Goal: Find specific page/section: Find specific page/section

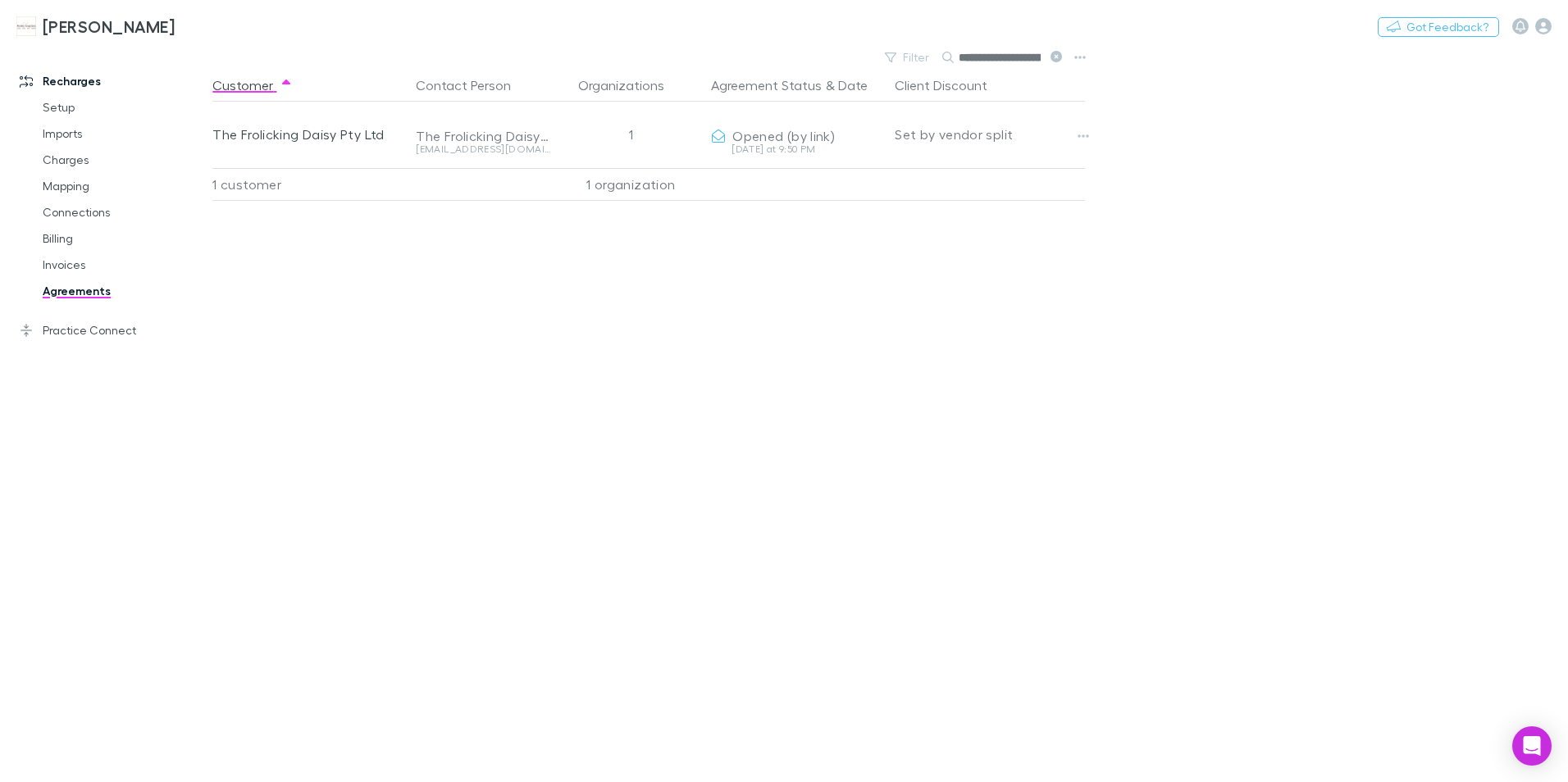
click at [1026, 60] on input "**********" at bounding box center [999, 57] width 82 height 23
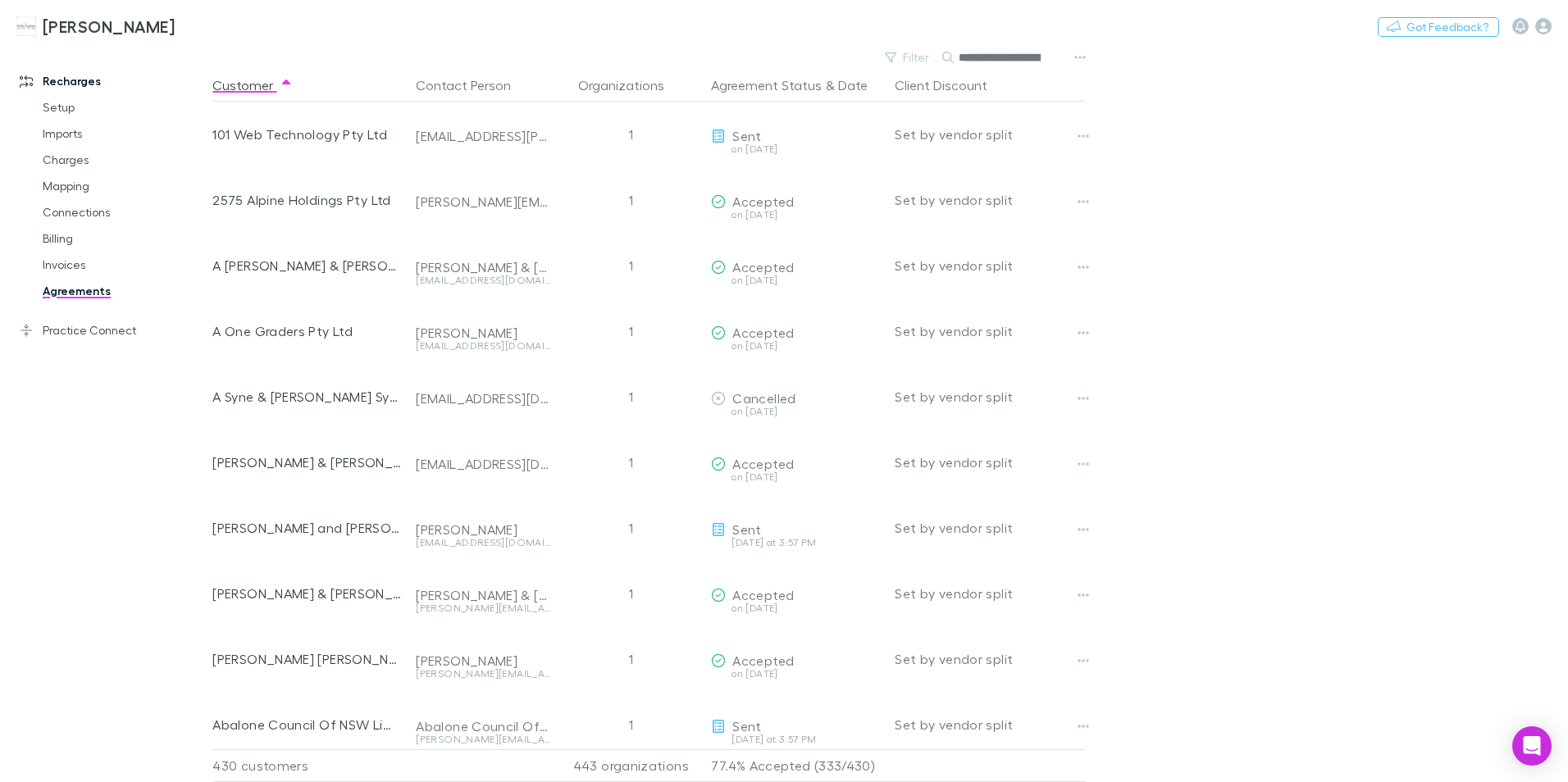
scroll to position [0, 52]
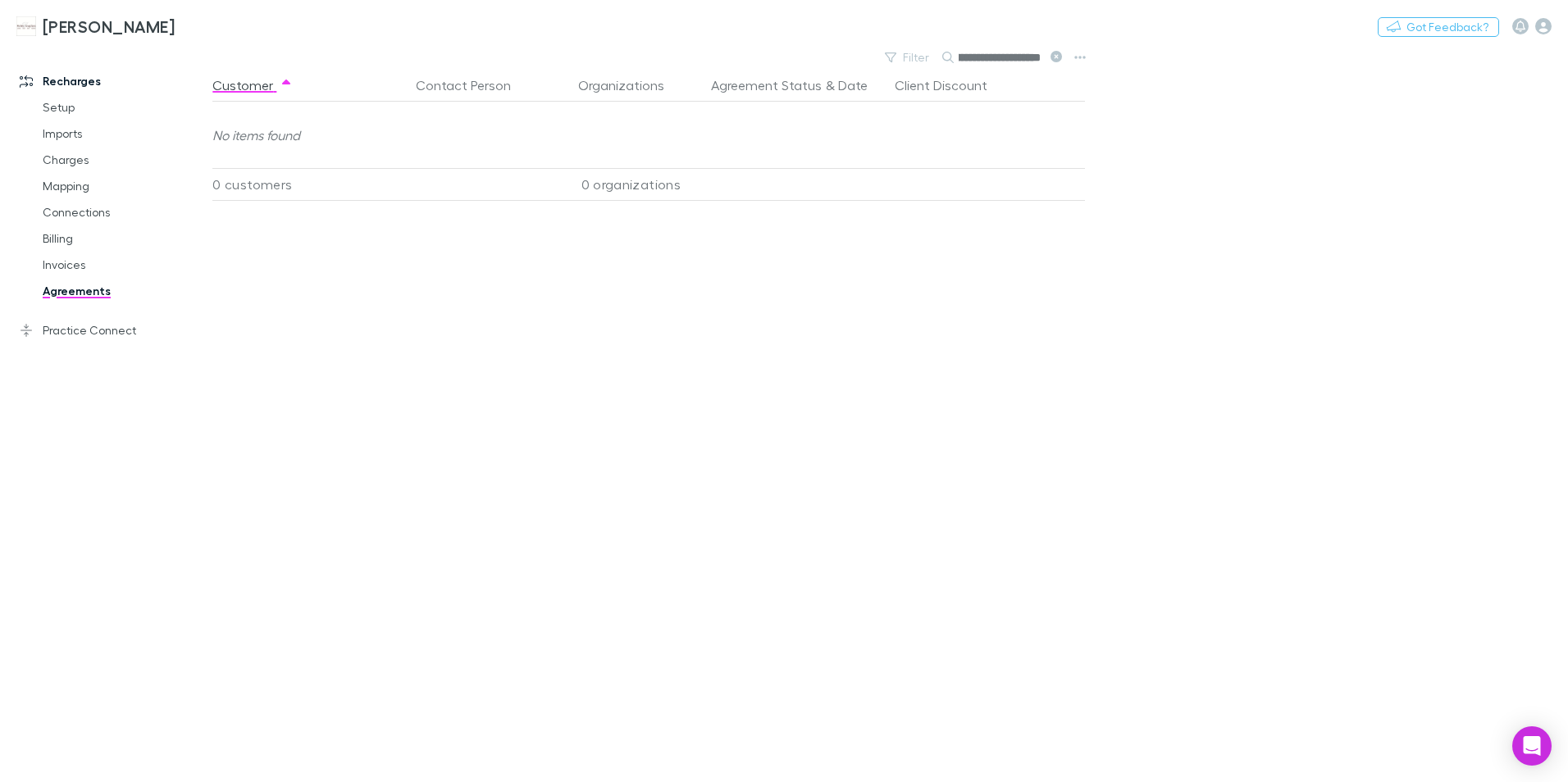
click at [960, 59] on input "**********" at bounding box center [999, 57] width 82 height 23
type input "**********"
click at [67, 260] on link "Invoices" at bounding box center [124, 265] width 195 height 26
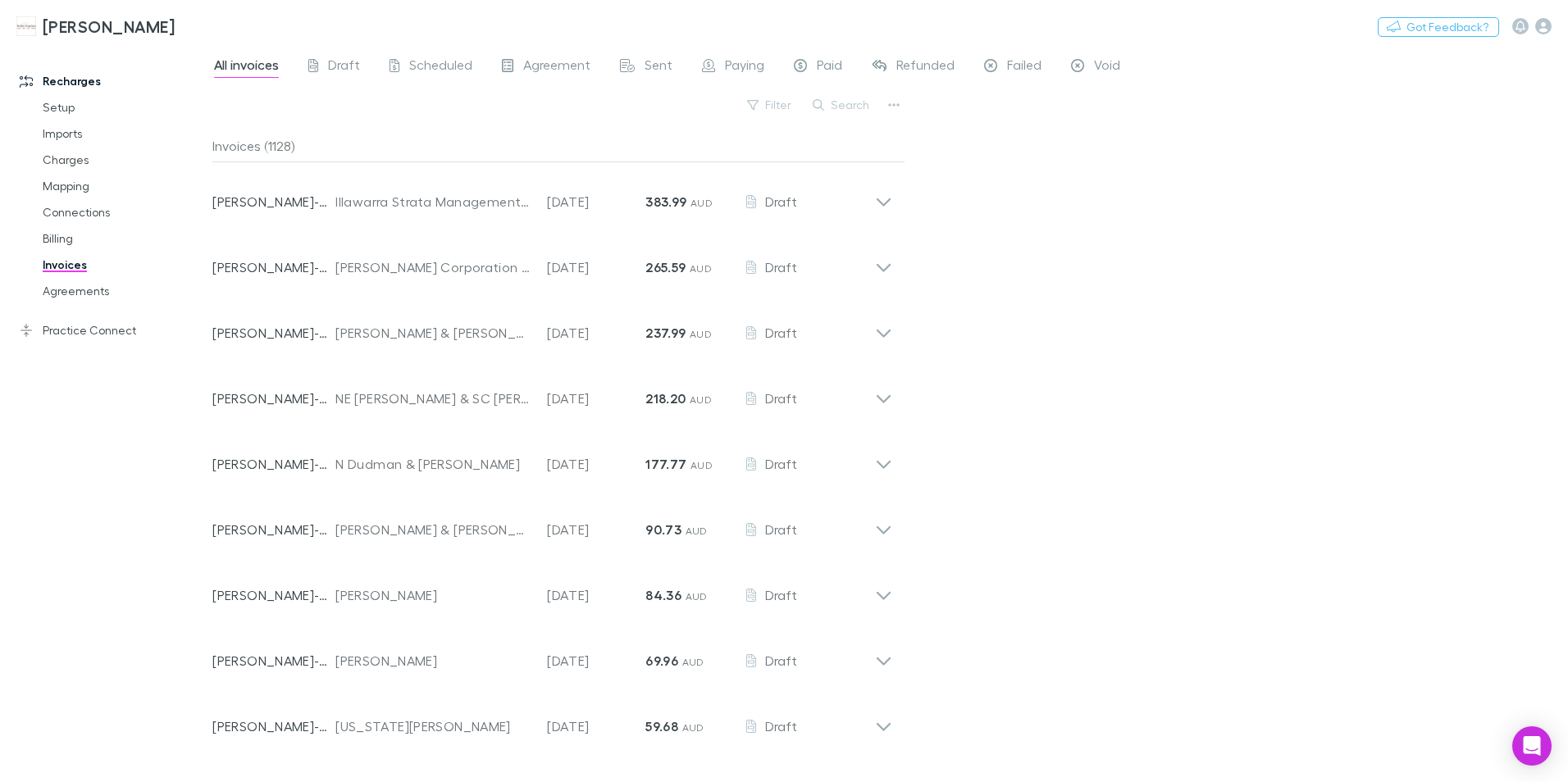
drag, startPoint x: 829, startPoint y: 101, endPoint x: 689, endPoint y: 122, distance: 141.6
click at [689, 121] on div "Filter Search" at bounding box center [559, 111] width 693 height 36
drag, startPoint x: 830, startPoint y: 102, endPoint x: 769, endPoint y: 116, distance: 62.6
click at [769, 116] on div "Filter" at bounding box center [769, 105] width 63 height 23
click at [1016, 69] on span "Failed" at bounding box center [1024, 67] width 34 height 21
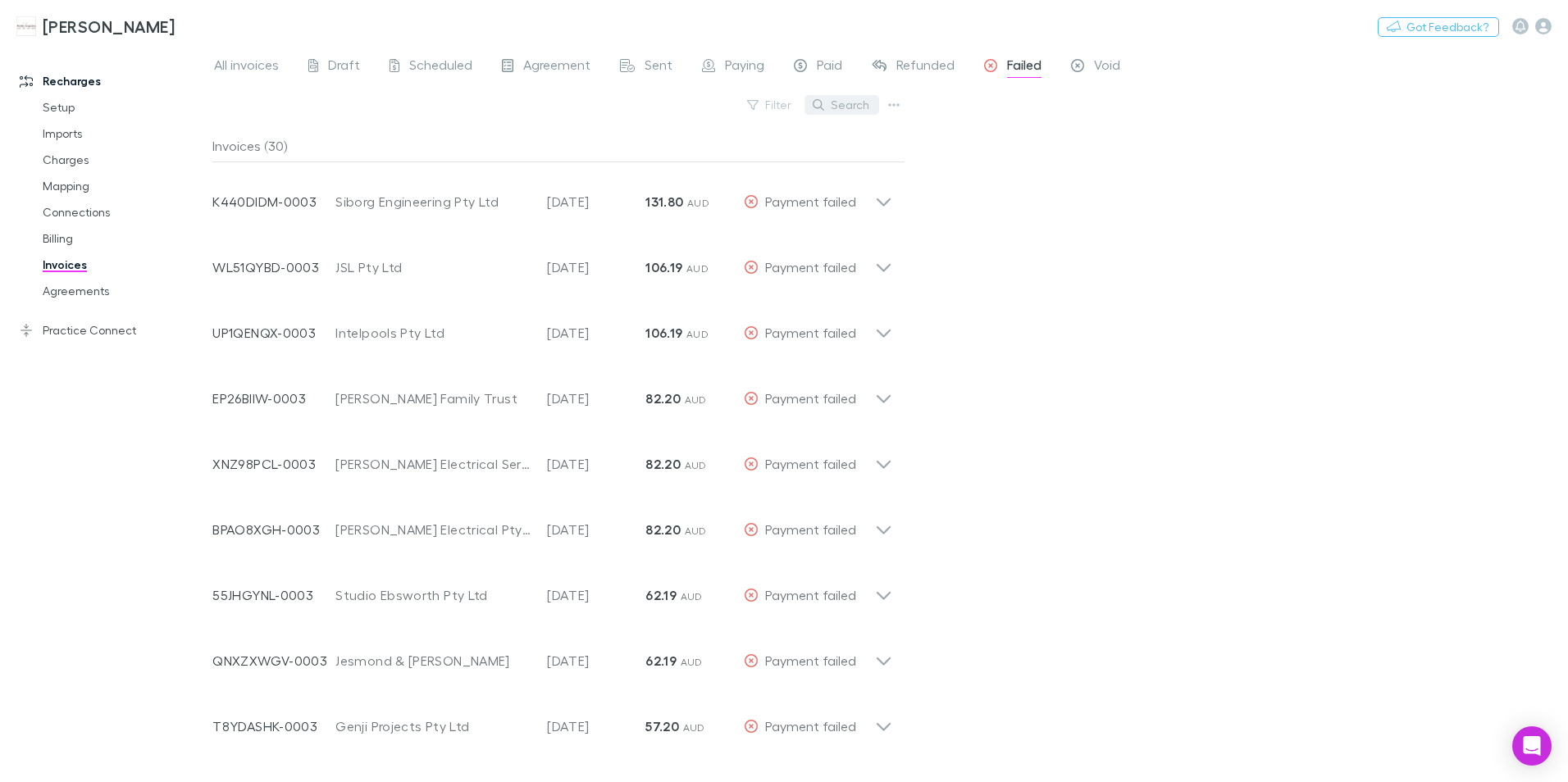
click at [849, 100] on button "Search" at bounding box center [842, 105] width 75 height 19
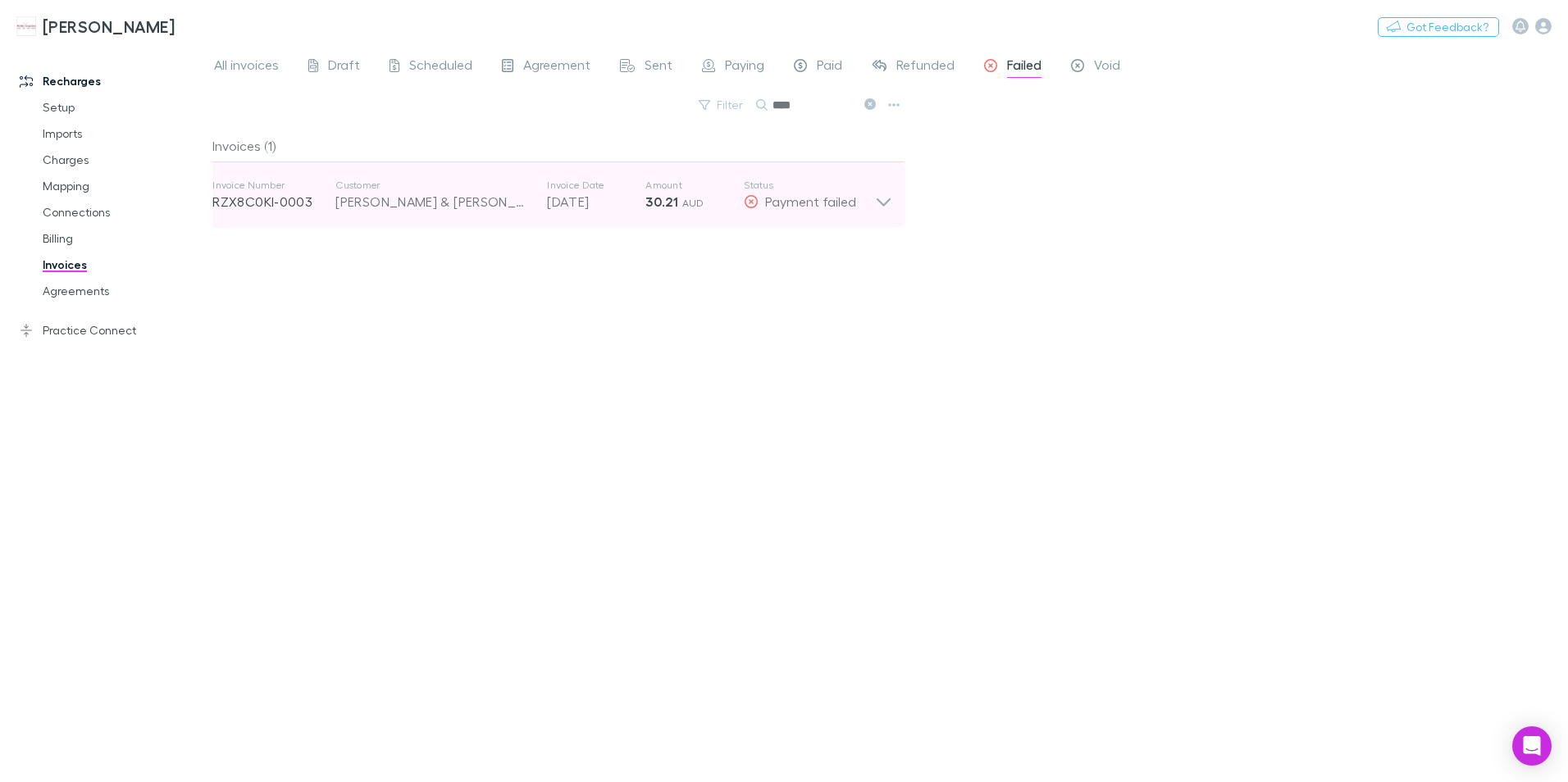
type input "****"
click at [885, 203] on icon at bounding box center [883, 202] width 14 height 8
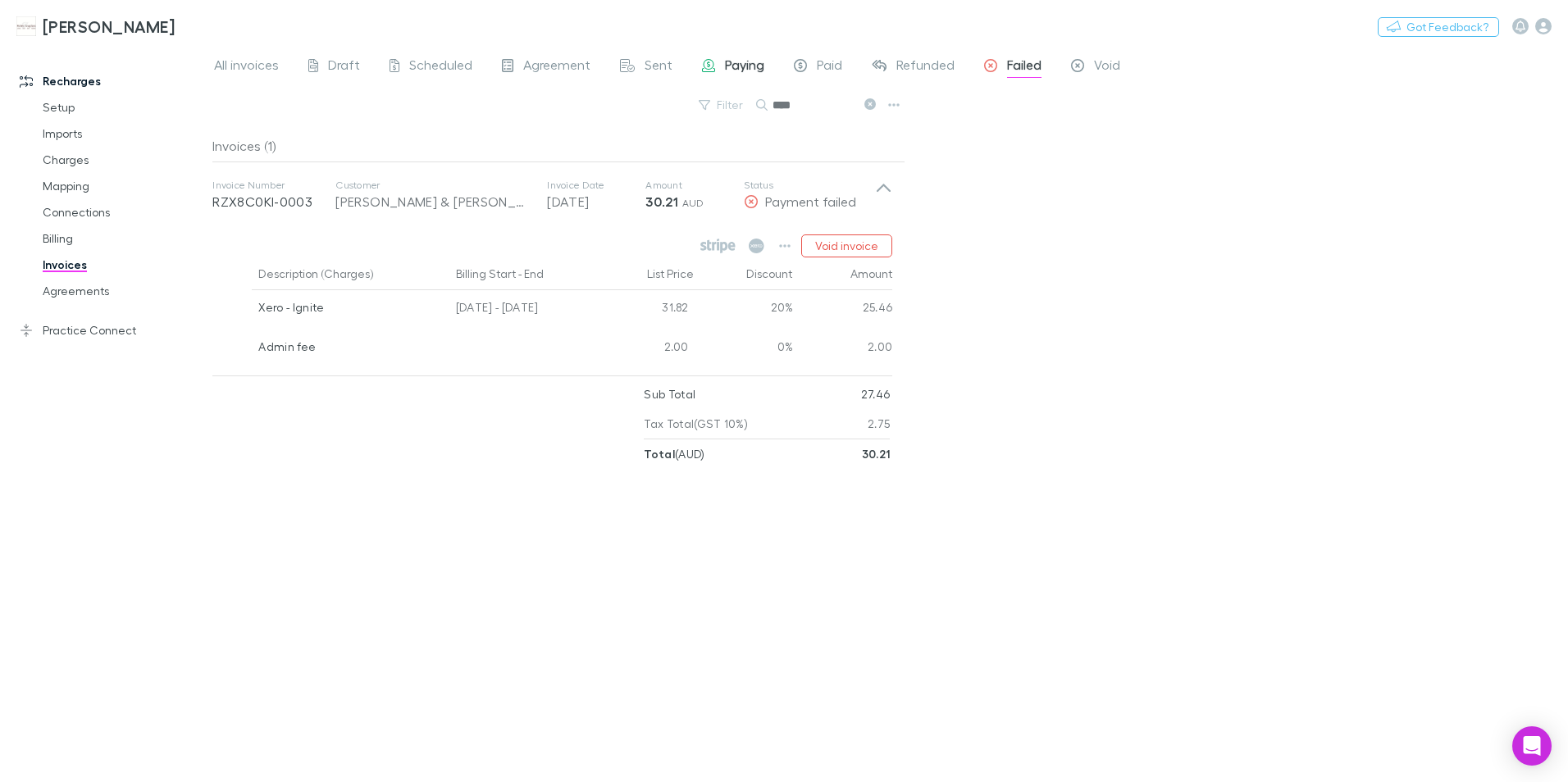
click at [736, 64] on span "Paying" at bounding box center [744, 67] width 40 height 21
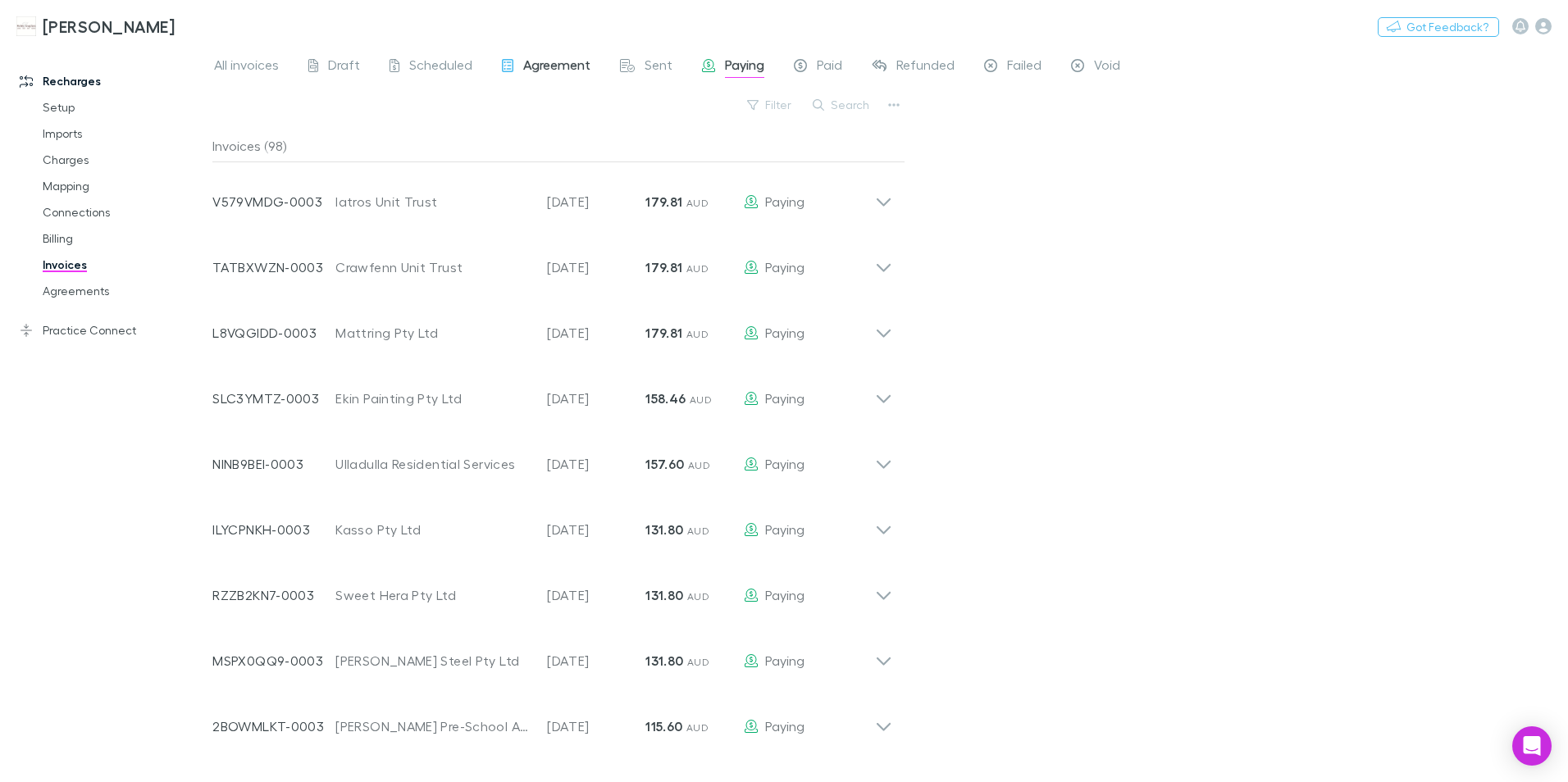
click at [575, 64] on span "Agreement" at bounding box center [557, 67] width 67 height 21
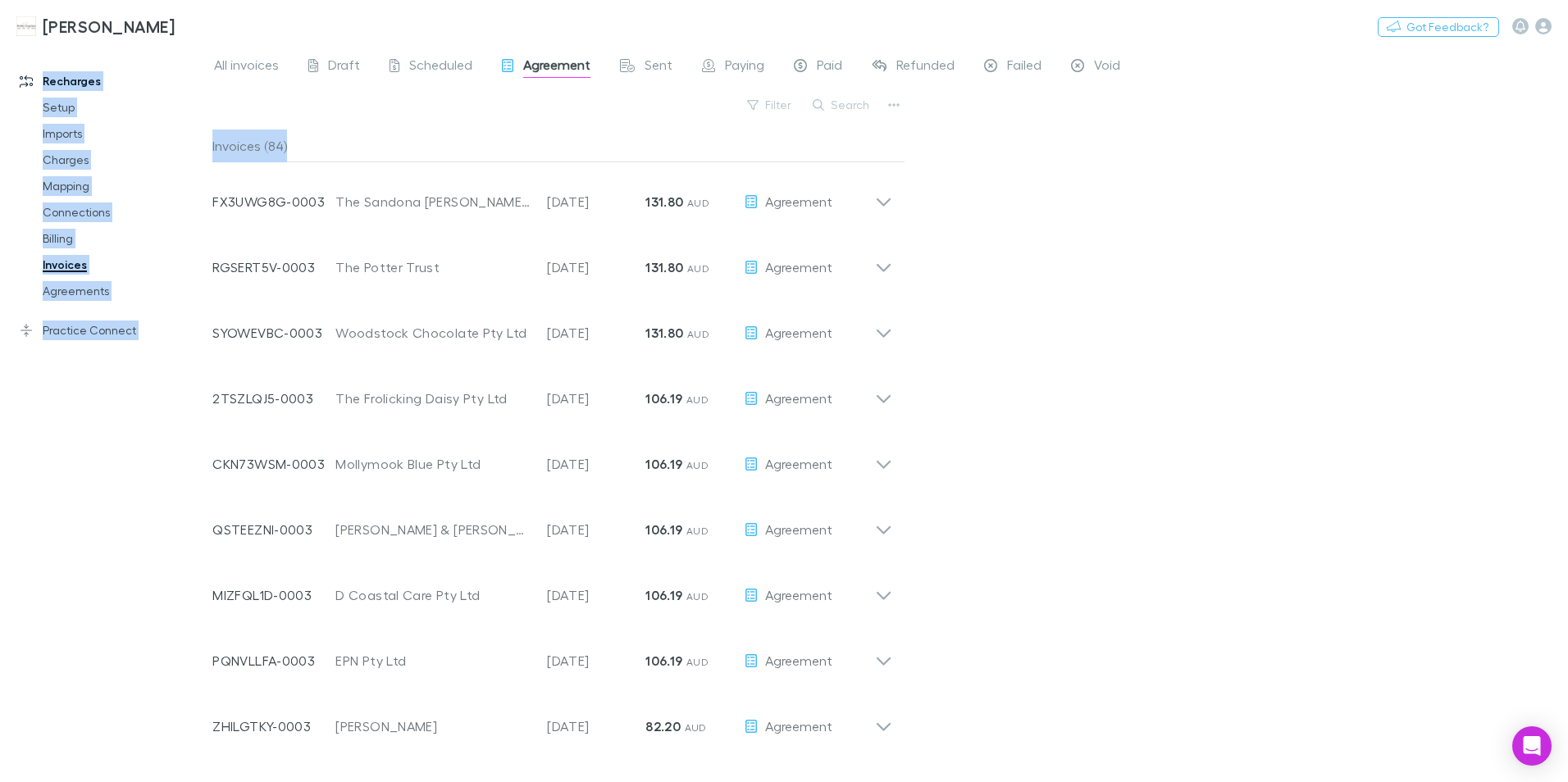
drag, startPoint x: 326, startPoint y: 132, endPoint x: -77, endPoint y: 200, distance: 408.7
click at [0, 200] on html "[PERSON_NAME] Nothing Got Feedback? Recharges Setup Imports Charges Mapping Con…" at bounding box center [784, 391] width 1568 height 782
drag, startPoint x: 1135, startPoint y: 290, endPoint x: 1002, endPoint y: 405, distance: 175.8
click at [1134, 290] on div "All invoices Draft Scheduled Agreement Sent Paying Paid Refunded Failed Void Fi…" at bounding box center [890, 414] width 1355 height 736
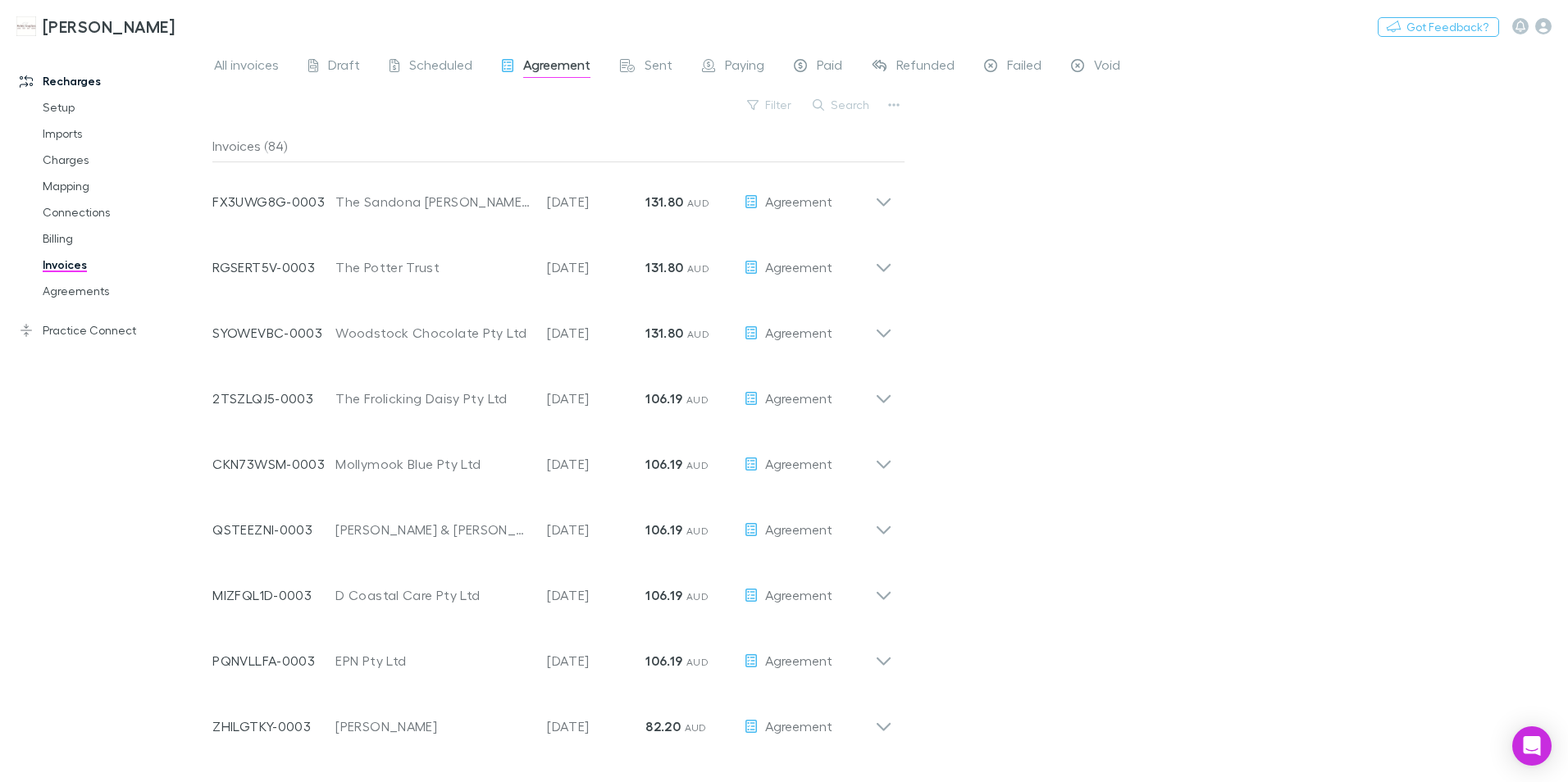
click at [1171, 476] on div "All invoices Draft Scheduled Agreement Sent Paying Paid Refunded Failed Void Fi…" at bounding box center [890, 414] width 1355 height 736
click at [73, 293] on link "Agreements" at bounding box center [124, 291] width 195 height 26
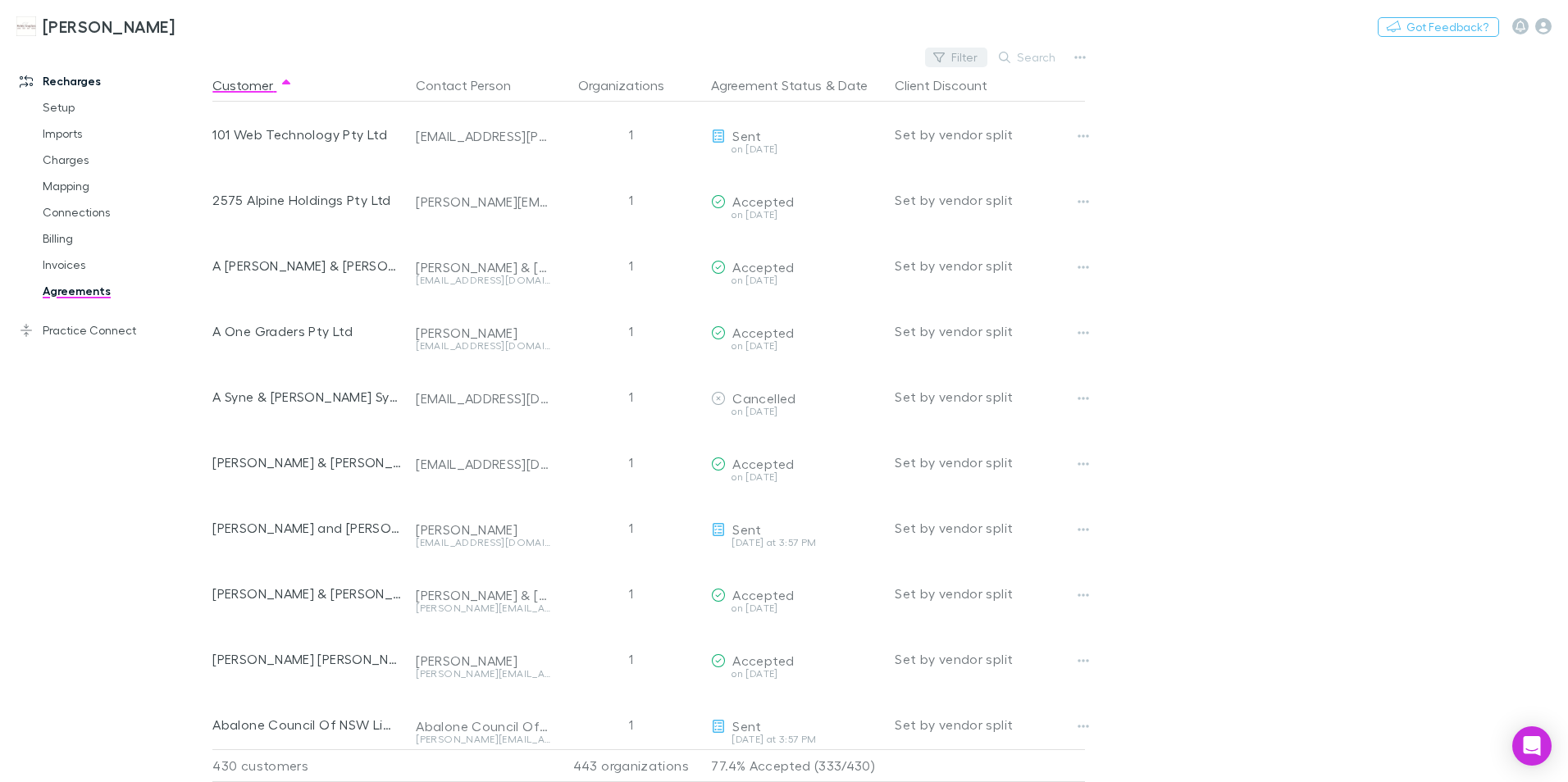
click at [949, 54] on button "Filter" at bounding box center [956, 57] width 63 height 19
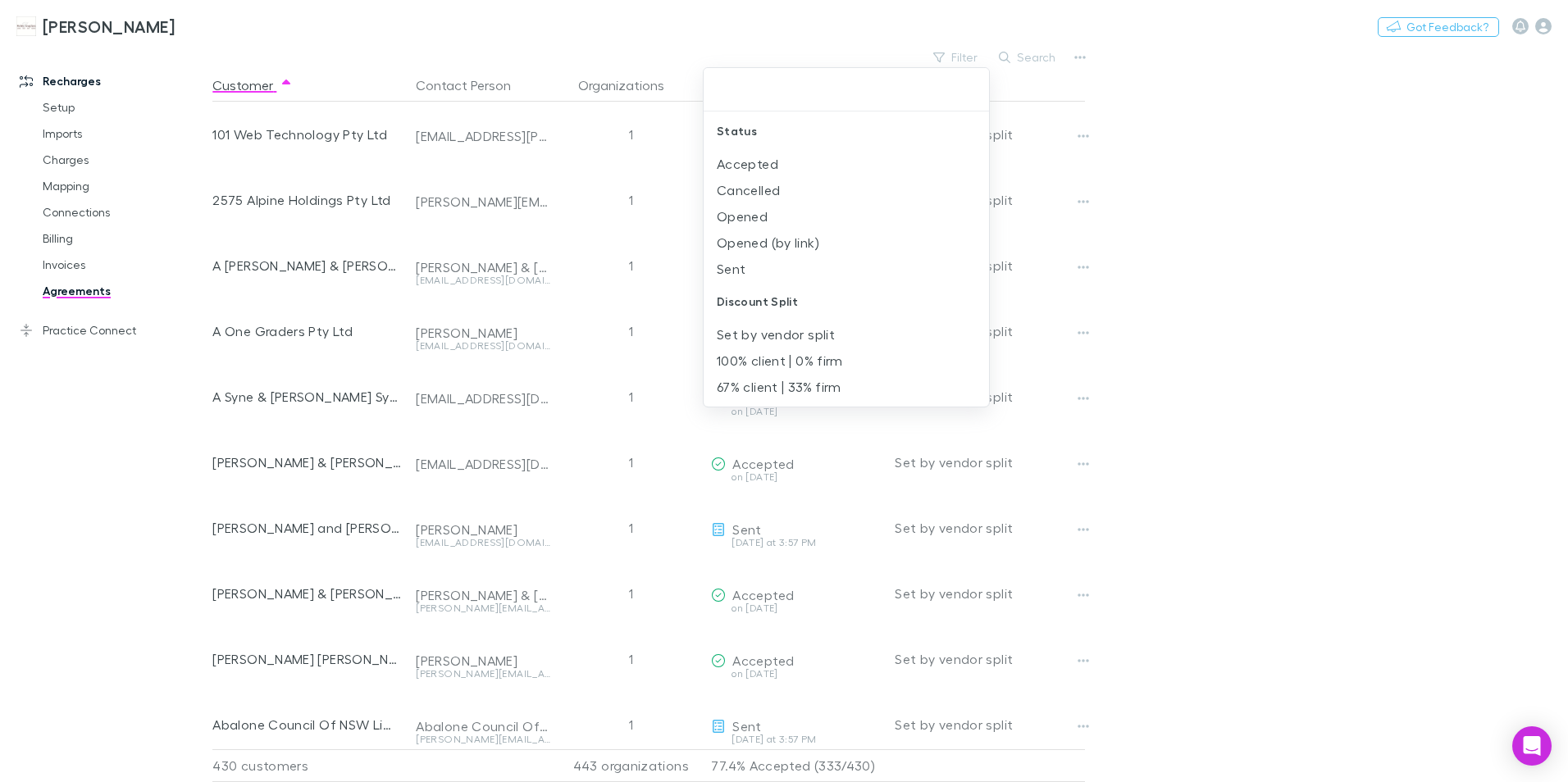
click at [1215, 203] on div at bounding box center [784, 391] width 1568 height 782
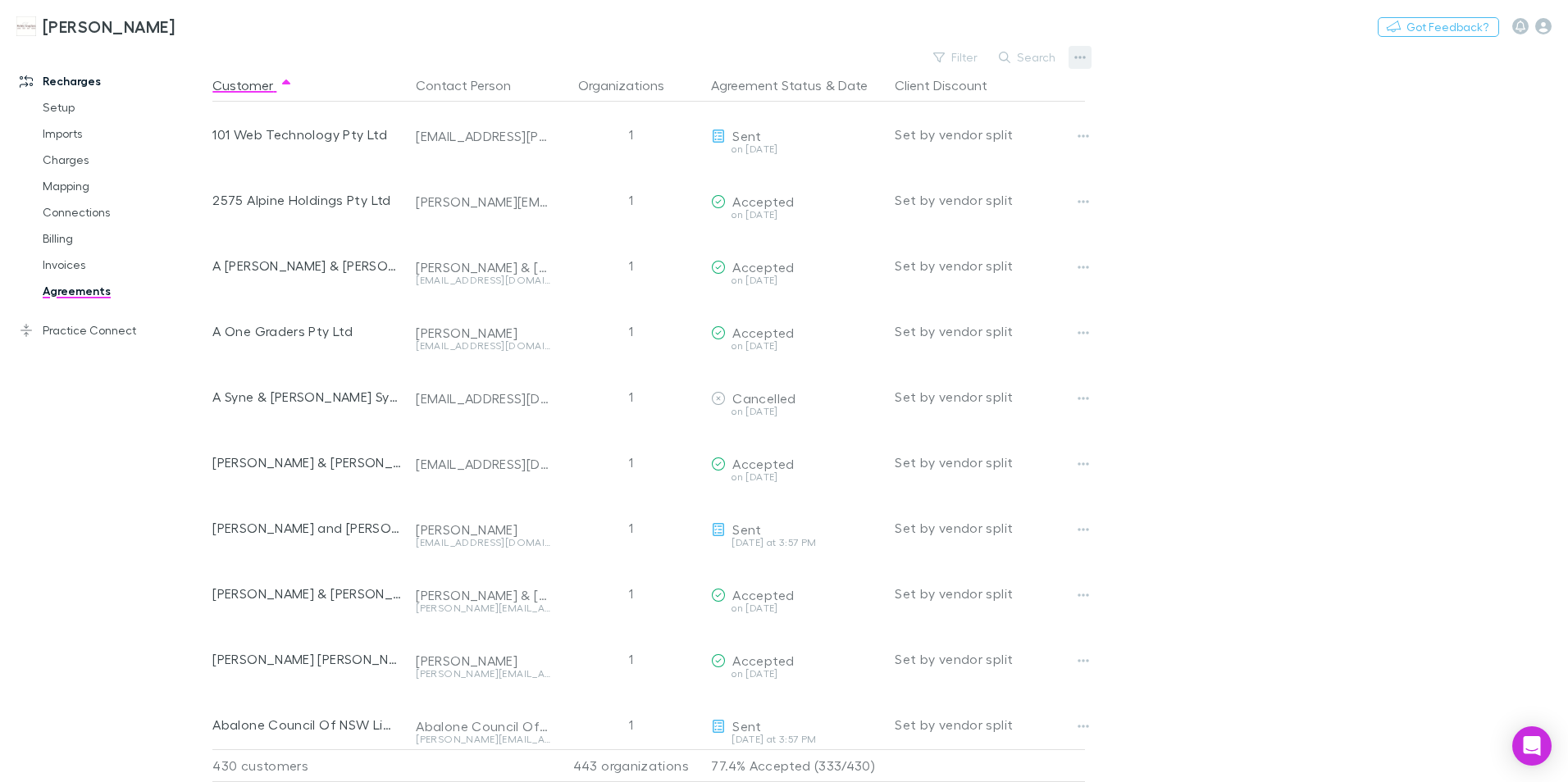
click at [1079, 64] on button "button" at bounding box center [1080, 57] width 23 height 23
click at [916, 175] on p "Sent and Opened agreements" at bounding box center [979, 169] width 199 height 19
